Goal: Task Accomplishment & Management: Use online tool/utility

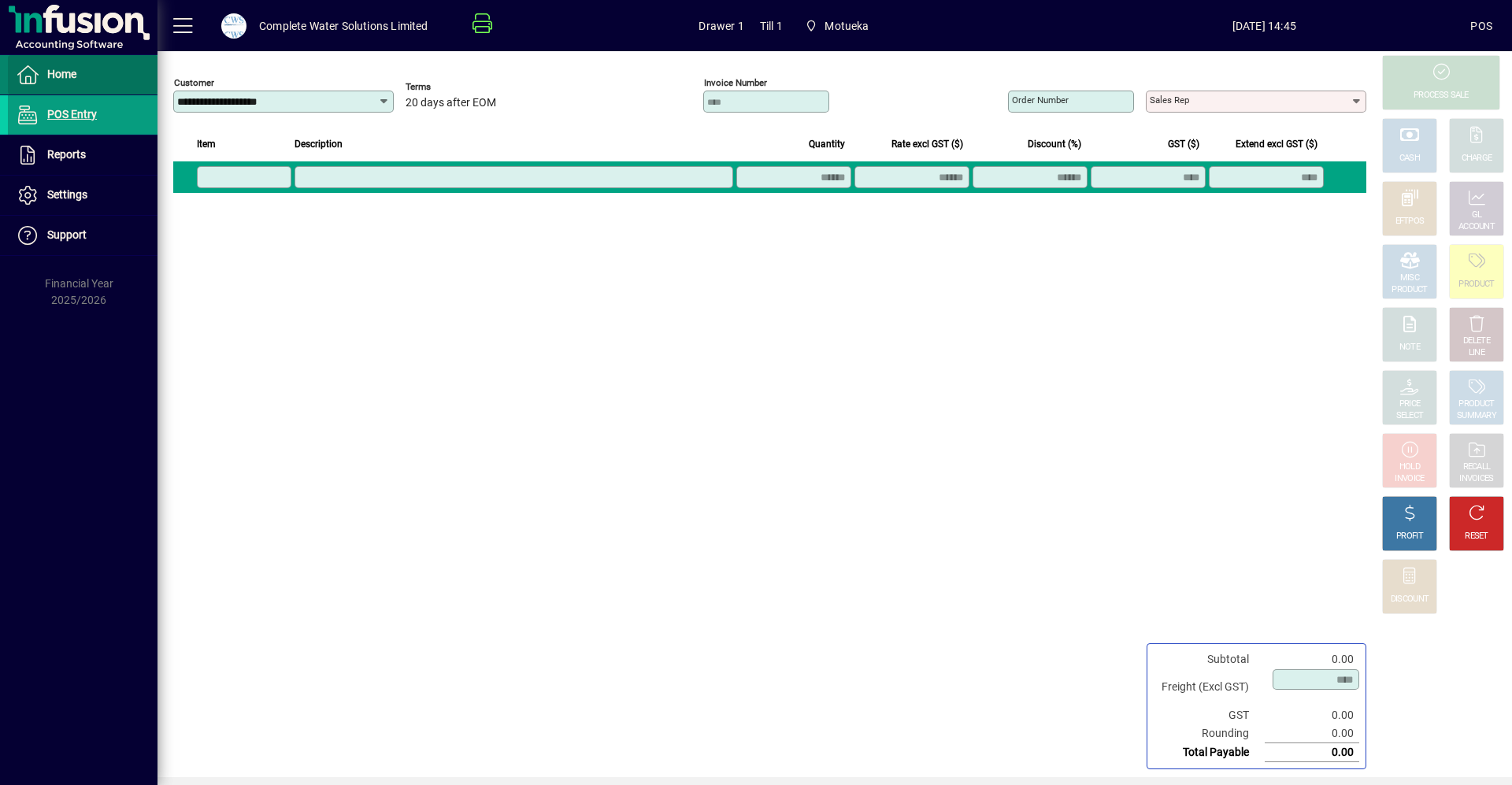
click at [57, 69] on span "Home" at bounding box center [62, 73] width 29 height 13
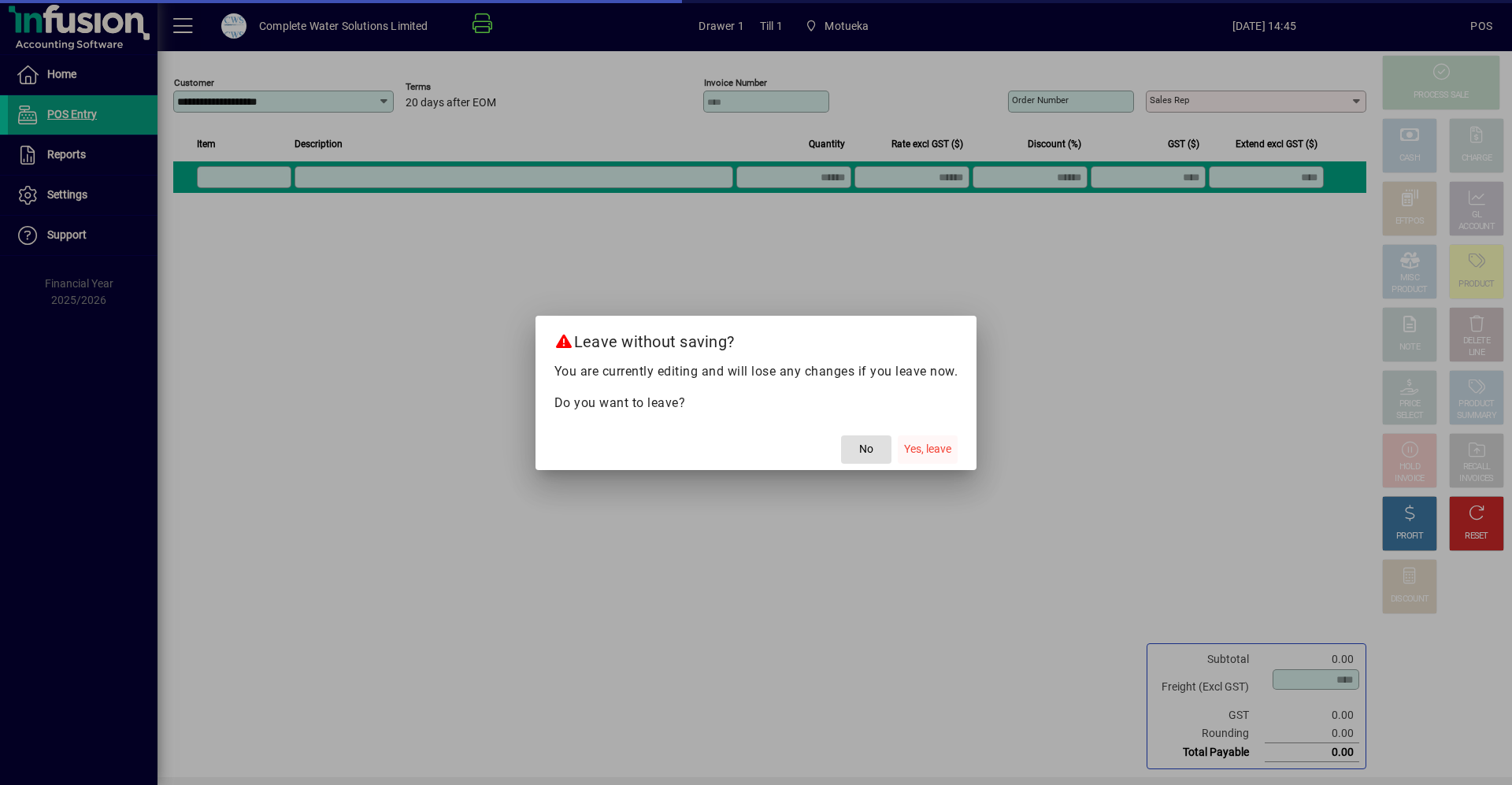
click at [912, 445] on span "Yes, leave" at bounding box center [928, 449] width 47 height 17
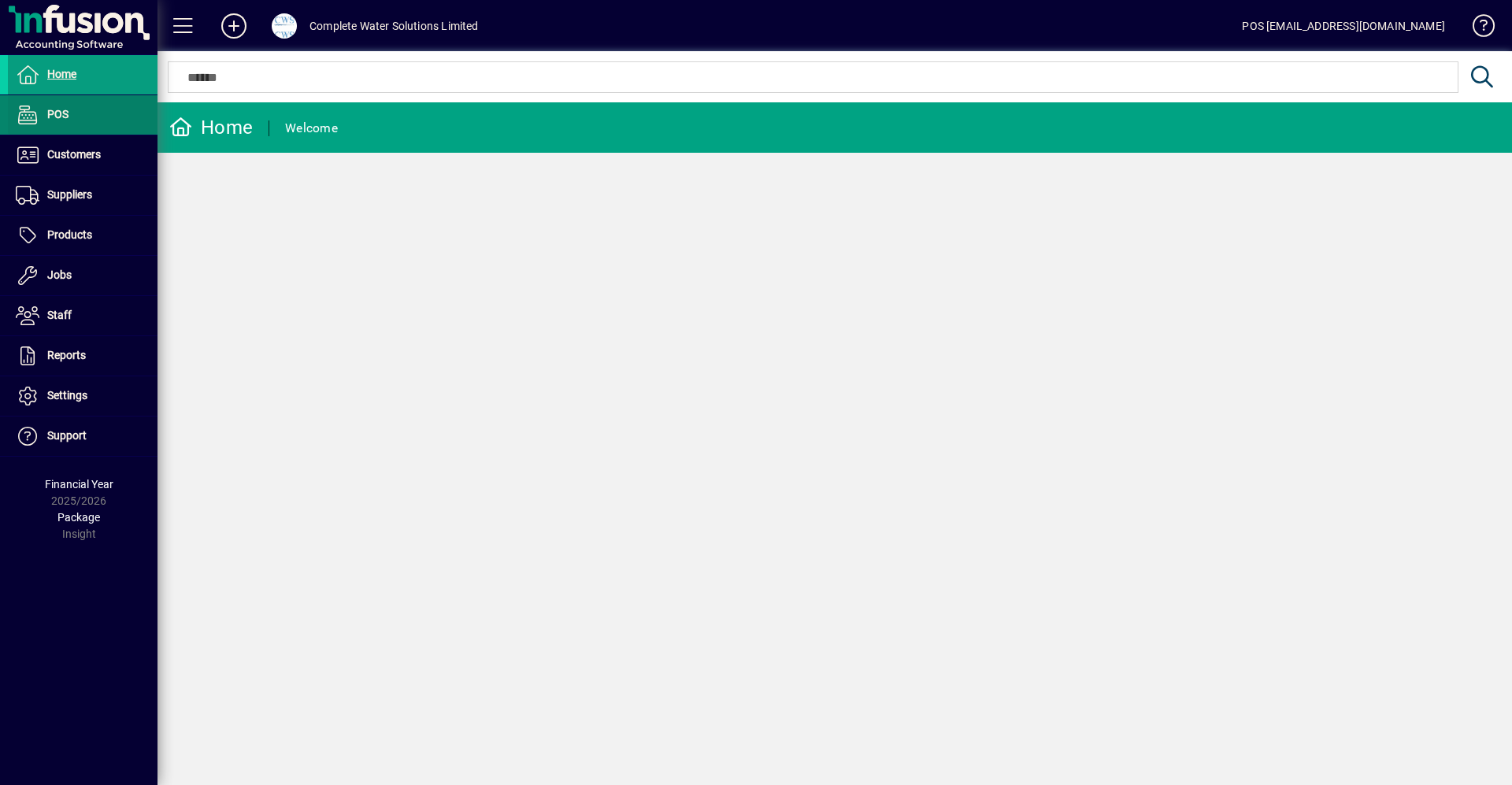
click at [58, 115] on span "POS" at bounding box center [58, 113] width 22 height 13
